Goal: Transaction & Acquisition: Book appointment/travel/reservation

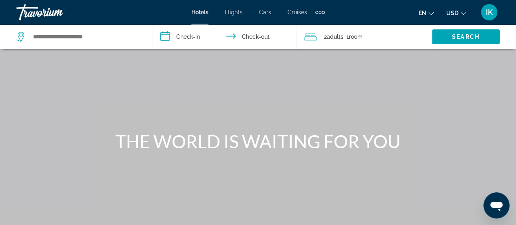
click at [184, 34] on input "**********" at bounding box center [225, 37] width 147 height 27
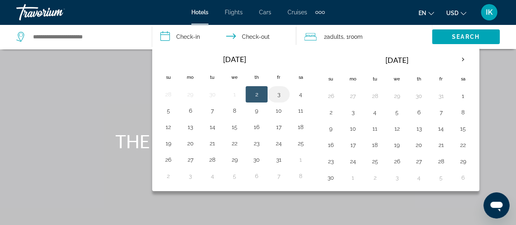
click at [281, 96] on button "3" at bounding box center [278, 93] width 13 height 11
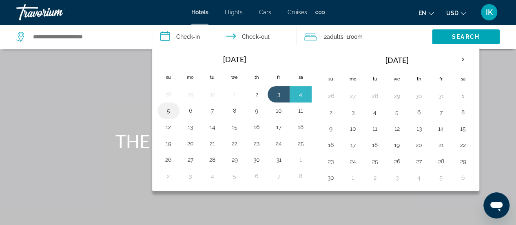
click at [169, 108] on button "5" at bounding box center [168, 110] width 13 height 11
type input "**********"
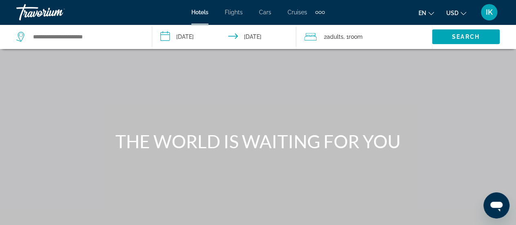
click at [335, 32] on span "2 Adult Adults" at bounding box center [334, 36] width 20 height 11
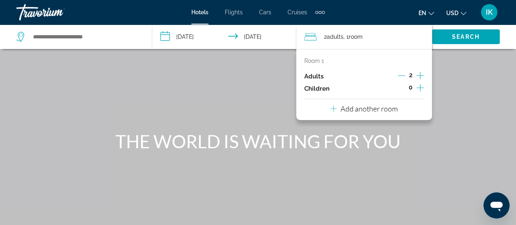
click at [423, 88] on icon "Increment children" at bounding box center [419, 88] width 7 height 10
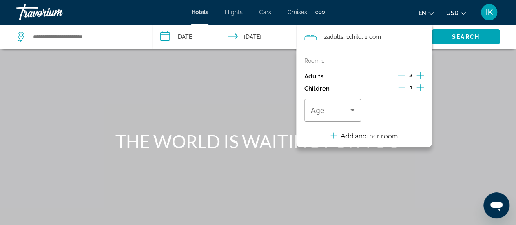
click at [423, 88] on icon "Increment children" at bounding box center [419, 88] width 7 height 10
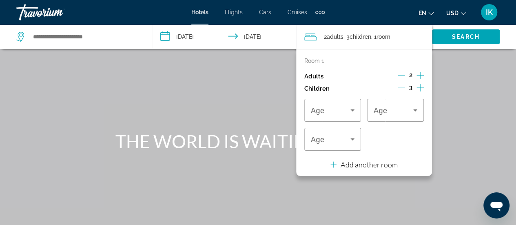
click at [423, 88] on icon "Increment children" at bounding box center [419, 88] width 7 height 10
click at [348, 110] on icon "Travelers: 2 adults, 4 children" at bounding box center [352, 110] width 10 height 10
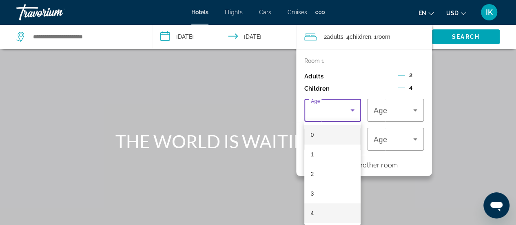
click at [339, 216] on mat-option "4" at bounding box center [332, 213] width 57 height 20
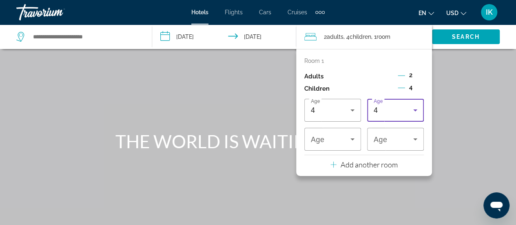
click at [404, 119] on div "4" at bounding box center [395, 110] width 44 height 23
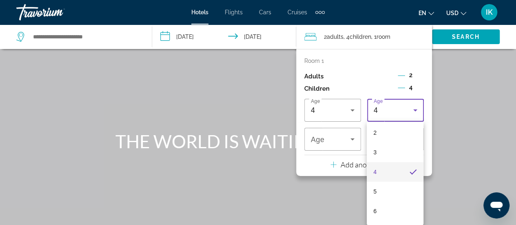
scroll to position [49, 0]
click at [410, 194] on mat-option "6" at bounding box center [394, 203] width 57 height 20
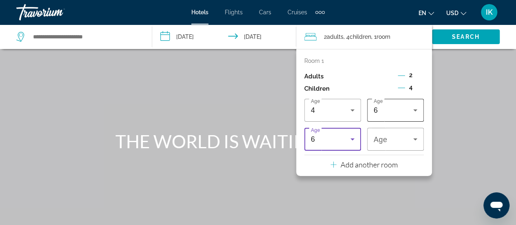
click at [397, 115] on div "6" at bounding box center [395, 110] width 44 height 23
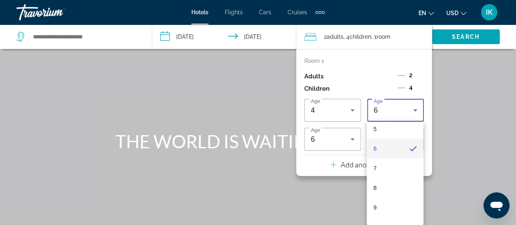
scroll to position [111, 0]
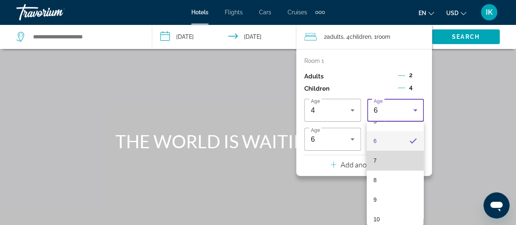
click at [410, 169] on mat-option "7" at bounding box center [394, 160] width 57 height 20
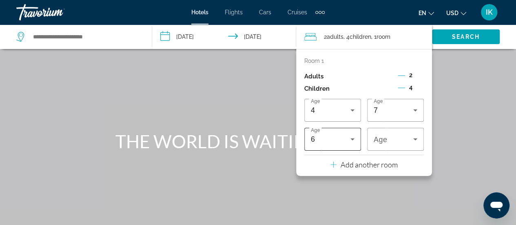
click at [352, 144] on div "6" at bounding box center [333, 139] width 44 height 23
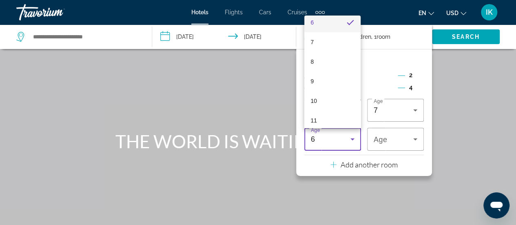
scroll to position [130, 0]
click at [341, 81] on mat-option "9" at bounding box center [332, 75] width 57 height 20
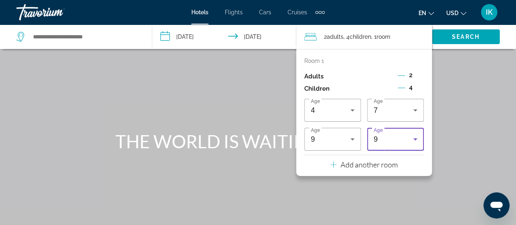
click at [387, 131] on div "9" at bounding box center [395, 139] width 44 height 23
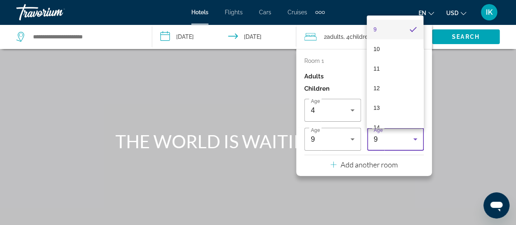
scroll to position [176, 0]
click at [398, 47] on mat-option "10" at bounding box center [394, 48] width 57 height 20
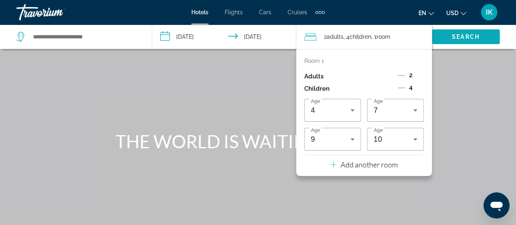
click at [460, 35] on span "Search" at bounding box center [466, 36] width 28 height 7
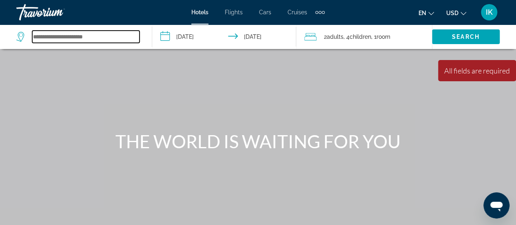
click at [93, 36] on input "Search widget" at bounding box center [85, 37] width 107 height 12
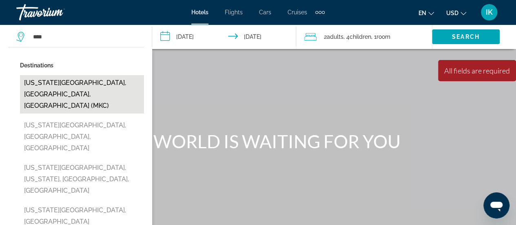
click at [95, 79] on button "[US_STATE][GEOGRAPHIC_DATA], [GEOGRAPHIC_DATA], [GEOGRAPHIC_DATA] (MKC)" at bounding box center [82, 94] width 124 height 38
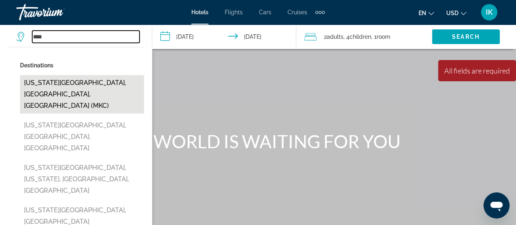
type input "**********"
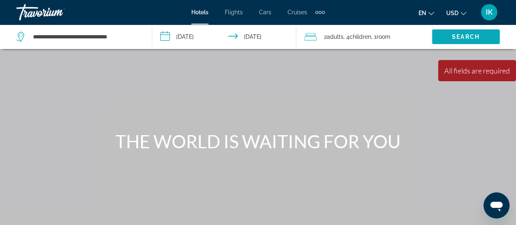
click at [467, 36] on span "Search" at bounding box center [466, 36] width 28 height 7
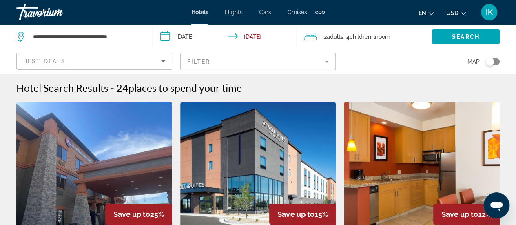
click at [188, 42] on input "**********" at bounding box center [225, 37] width 147 height 27
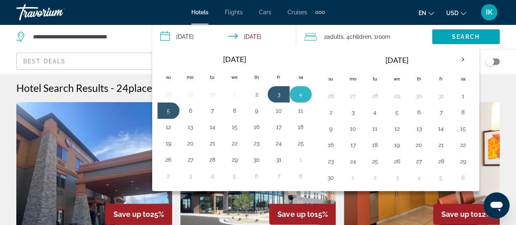
click at [300, 92] on button "4" at bounding box center [300, 93] width 13 height 11
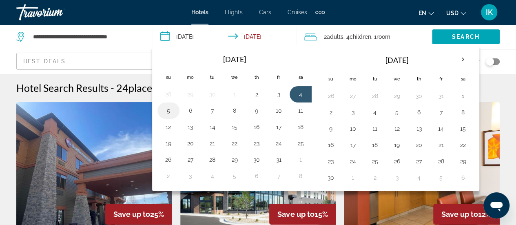
click at [165, 108] on button "5" at bounding box center [168, 110] width 13 height 11
type input "**********"
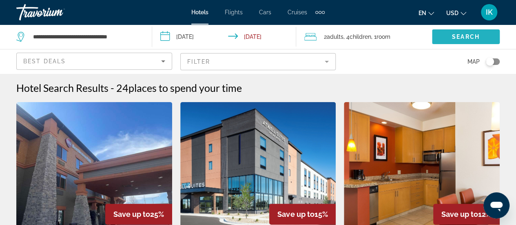
click at [447, 36] on span "Search widget" at bounding box center [466, 37] width 68 height 20
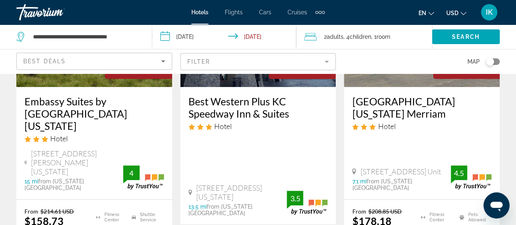
scroll to position [147, 0]
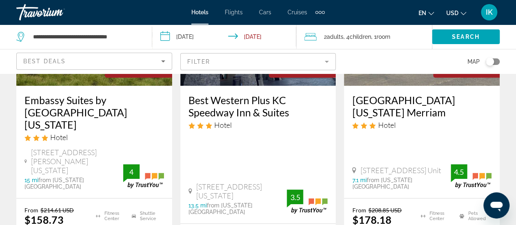
click at [339, 123] on app-hotels-search-item "Save up to 24% Best Western Plus KC Speedway Inn & Suites Hotel [STREET_ADDRESS…" at bounding box center [258, 130] width 164 height 350
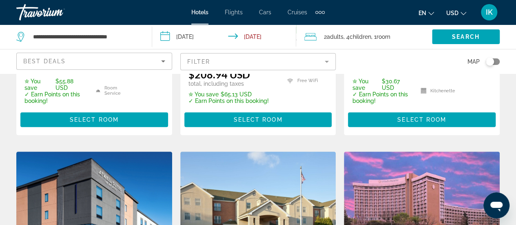
scroll to position [342, 0]
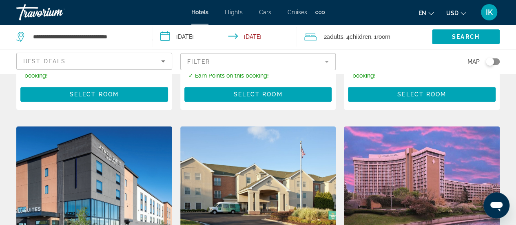
click at [166, 59] on icon "Sort by" at bounding box center [163, 61] width 10 height 10
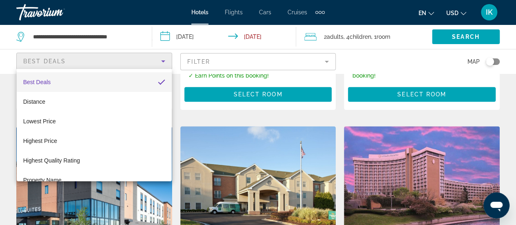
click at [228, 60] on div at bounding box center [258, 112] width 516 height 225
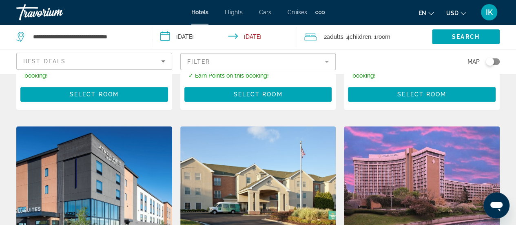
click at [228, 60] on mat-form-field "Filter" at bounding box center [258, 61] width 156 height 17
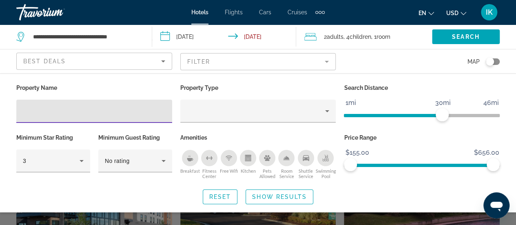
click at [220, 67] on mat-form-field "Filter" at bounding box center [258, 61] width 156 height 17
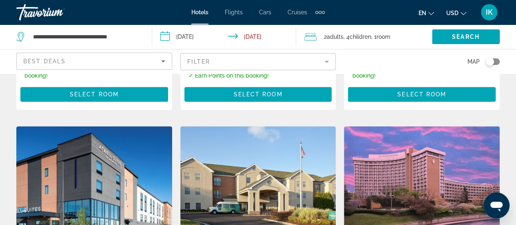
click at [141, 71] on div "Best Deals" at bounding box center [94, 61] width 156 height 24
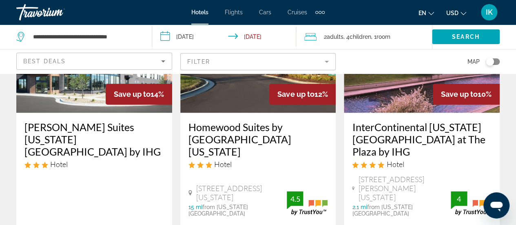
scroll to position [490, 0]
